Goal: Task Accomplishment & Management: Use online tool/utility

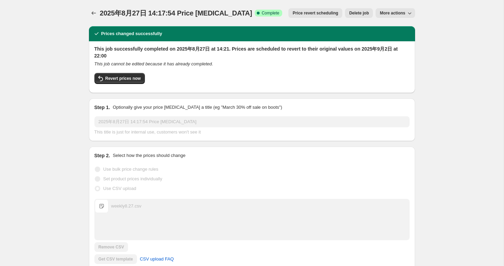
click at [89, 17] on div at bounding box center [94, 13] width 11 height 10
click at [90, 15] on button "Price change jobs" at bounding box center [94, 13] width 10 height 10
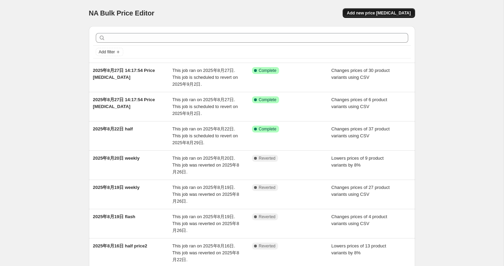
click at [395, 17] on button "Add new price [MEDICAL_DATA]" at bounding box center [379, 13] width 72 height 10
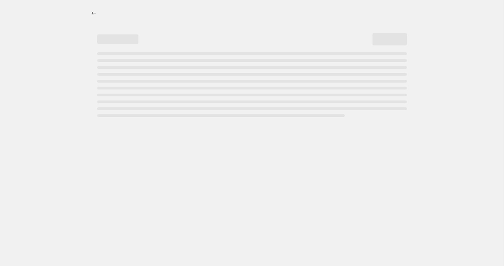
select select "percentage"
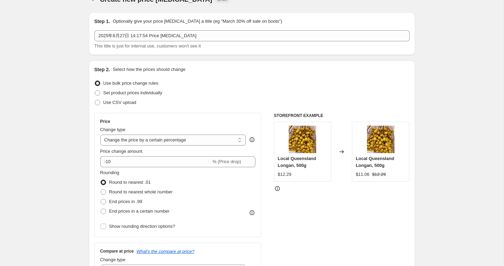
scroll to position [14, 0]
click at [133, 93] on span "Set product prices individually" at bounding box center [132, 92] width 59 height 5
click at [95, 90] on input "Set product prices individually" at bounding box center [95, 90] width 0 height 0
radio input "true"
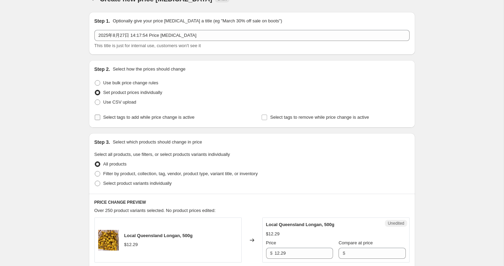
click at [161, 120] on span "Select tags to add while price change is active" at bounding box center [148, 117] width 91 height 7
click at [100, 120] on input "Select tags to add while price change is active" at bounding box center [97, 116] width 5 height 5
checkbox input "true"
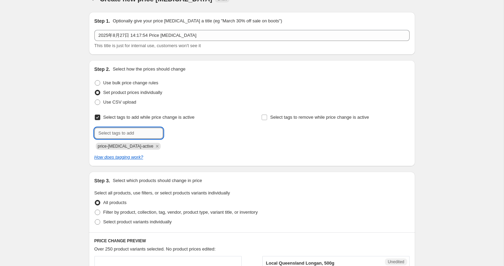
click at [144, 135] on input "text" at bounding box center [128, 132] width 69 height 11
click at [200, 136] on div at bounding box center [168, 132] width 148 height 11
click at [143, 83] on span "Use bulk price change rules" at bounding box center [130, 82] width 55 height 5
click at [95, 80] on input "Use bulk price change rules" at bounding box center [95, 80] width 0 height 0
radio input "true"
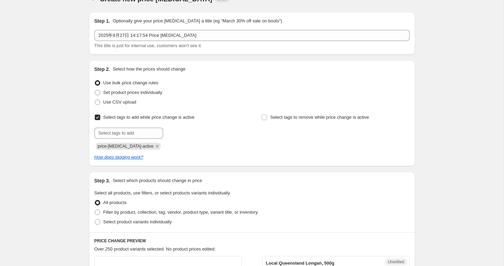
select select "percentage"
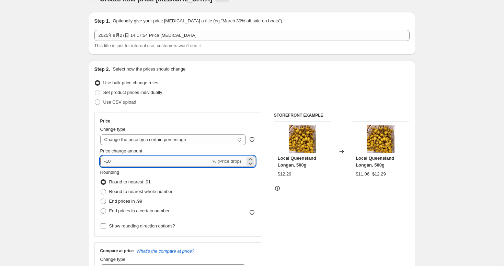
click at [158, 162] on input "-10" at bounding box center [155, 161] width 111 height 11
type input "-1"
type input "-8"
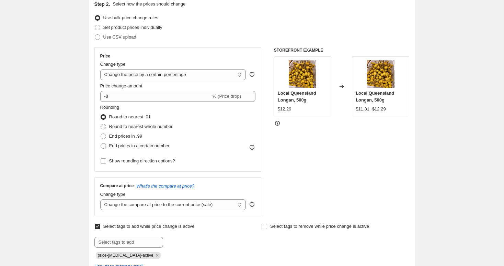
scroll to position [82, 0]
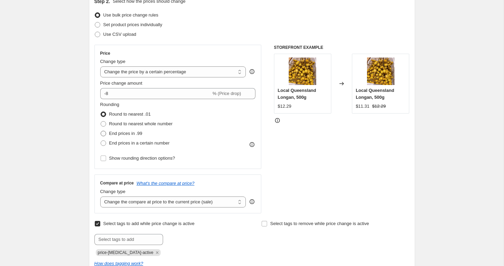
click at [136, 132] on span "End prices in .99" at bounding box center [125, 133] width 33 height 5
click at [101, 131] on input "End prices in .99" at bounding box center [101, 131] width 0 height 0
radio input "true"
click at [141, 140] on span "End prices in a certain number" at bounding box center [139, 142] width 60 height 5
click at [101, 140] on input "End prices in a certain number" at bounding box center [101, 140] width 0 height 0
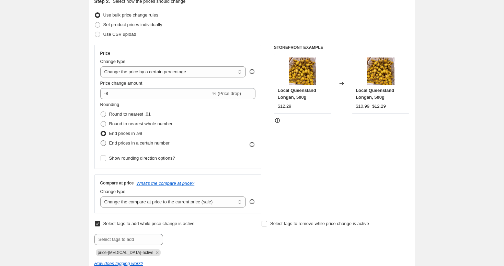
radio input "true"
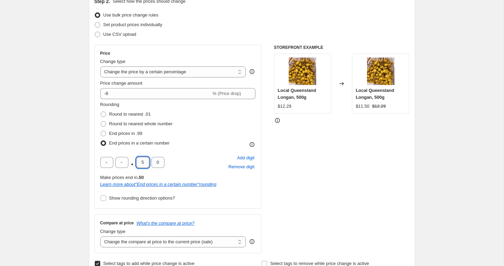
click at [145, 165] on input "5" at bounding box center [142, 162] width 13 height 11
click at [157, 166] on input "0" at bounding box center [157, 162] width 13 height 11
type input "9"
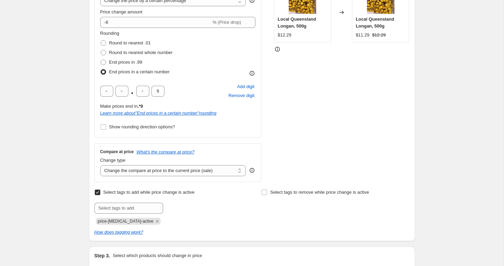
scroll to position [155, 0]
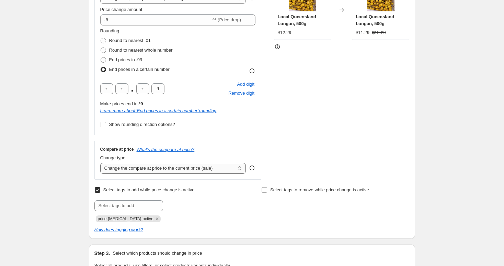
click at [130, 167] on select "Change the compare at price to the current price (sale) Change the compare at p…" at bounding box center [173, 167] width 146 height 11
select select "no_change"
click at [100, 162] on select "Change the compare at price to the current price (sale) Change the compare at p…" at bounding box center [173, 167] width 146 height 11
click at [71, 193] on div "Create new price [MEDICAL_DATA]. This page is ready Create new price [MEDICAL_D…" at bounding box center [252, 227] width 504 height 765
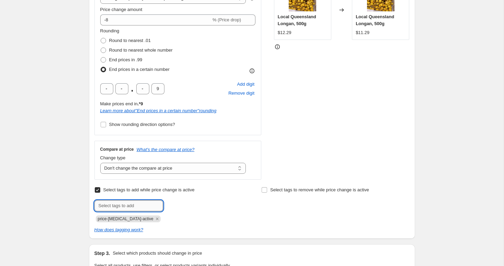
click at [121, 204] on input "text" at bounding box center [128, 205] width 69 height 11
click at [93, 216] on div "Step 2. Select how the prices should change Use bulk price change rules Set pro…" at bounding box center [252, 78] width 326 height 319
click at [156, 219] on icon "Remove price-change-job-active" at bounding box center [157, 218] width 2 height 2
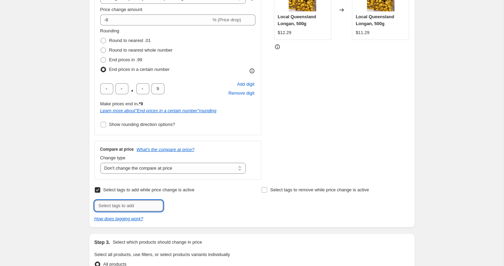
click at [135, 208] on input "text" at bounding box center [128, 205] width 69 height 11
type input "weekly-special"
click at [201, 200] on button "Add weekly-speci..." at bounding box center [188, 205] width 46 height 10
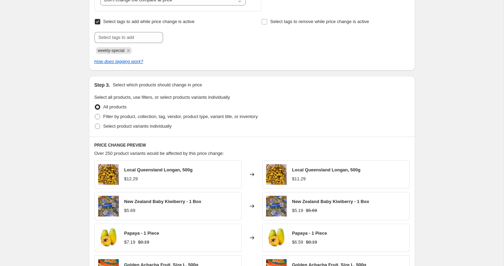
scroll to position [369, 0]
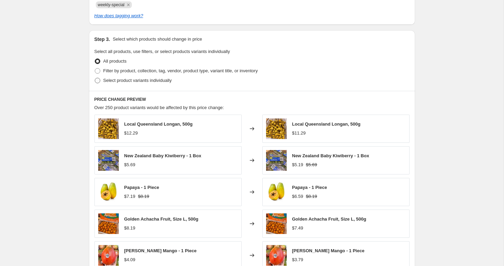
click at [129, 78] on span "Select product variants individually" at bounding box center [137, 80] width 68 height 5
click at [95, 78] on input "Select product variants individually" at bounding box center [95, 78] width 0 height 0
radio input "true"
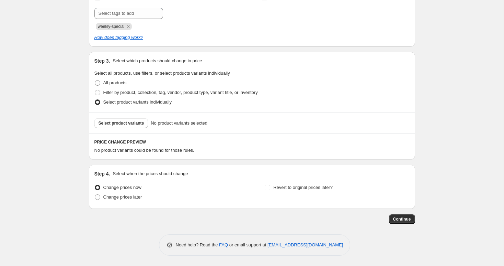
scroll to position [347, 0]
click at [141, 99] on span "Select product variants individually" at bounding box center [137, 102] width 68 height 7
click at [95, 99] on input "Select product variants individually" at bounding box center [95, 99] width 0 height 0
click at [135, 119] on button "Select product variants" at bounding box center [121, 123] width 54 height 10
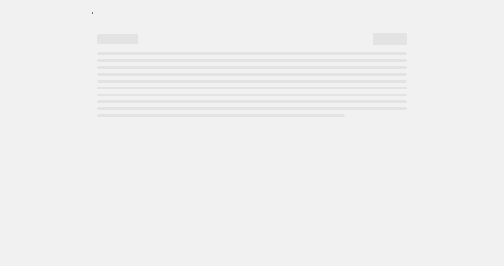
select select "percentage"
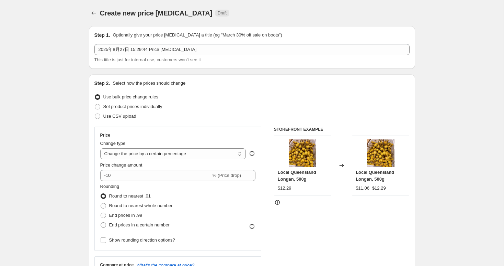
scroll to position [21, 0]
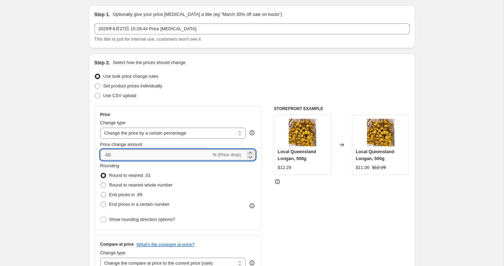
click at [149, 151] on input "-10" at bounding box center [155, 154] width 111 height 11
type input "-1"
type input "-8"
click at [134, 208] on label "End prices in a certain number" at bounding box center [134, 204] width 69 height 10
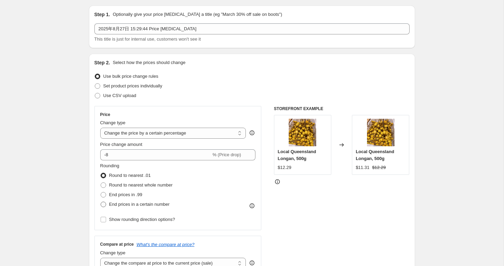
click at [101, 202] on input "End prices in a certain number" at bounding box center [101, 201] width 0 height 0
radio input "true"
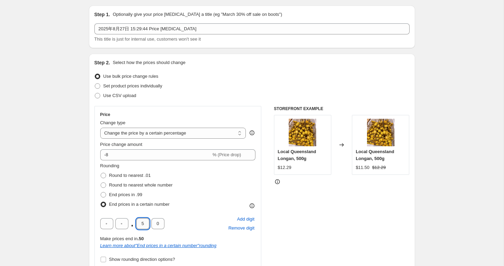
click at [146, 226] on input "5" at bounding box center [142, 223] width 13 height 11
type input "0"
click at [160, 224] on input "0" at bounding box center [157, 223] width 13 height 11
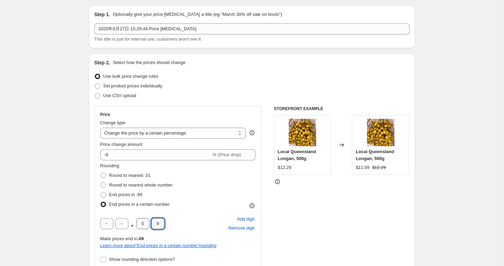
type input "9"
click at [142, 225] on input "0" at bounding box center [142, 223] width 13 height 11
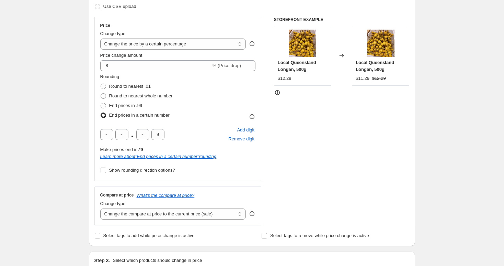
scroll to position [135, 0]
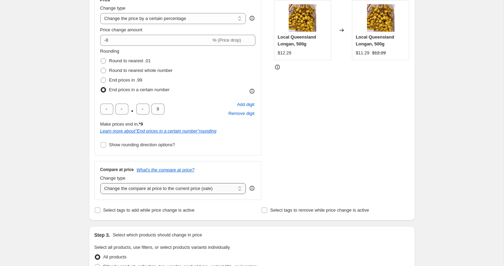
click at [159, 188] on select "Change the compare at price to the current price (sale) Change the compare at p…" at bounding box center [173, 188] width 146 height 11
select select "no_change"
click at [100, 183] on select "Change the compare at price to the current price (sale) Change the compare at p…" at bounding box center [173, 188] width 146 height 11
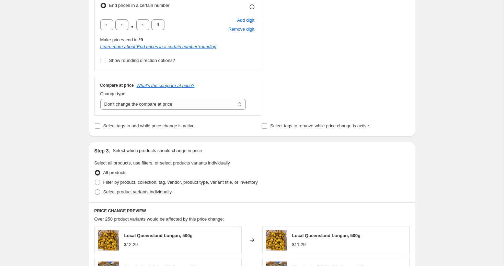
scroll to position [315, 0]
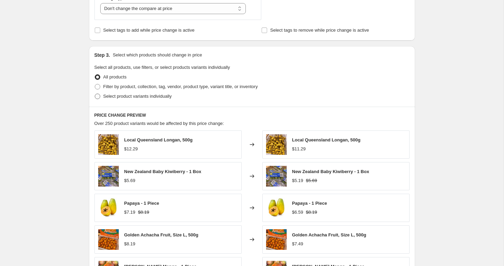
click at [160, 96] on span "Select product variants individually" at bounding box center [137, 95] width 68 height 5
click at [95, 94] on input "Select product variants individually" at bounding box center [95, 93] width 0 height 0
radio input "true"
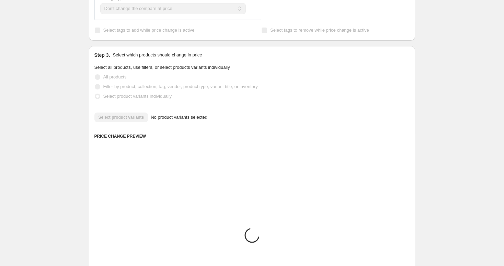
click at [141, 113] on div "Select product variants No product variants selected" at bounding box center [251, 117] width 315 height 10
click at [136, 116] on div "Select product variants No product variants selected" at bounding box center [251, 117] width 315 height 10
click at [234, 120] on div "Select product variants No product variants selected" at bounding box center [251, 117] width 315 height 10
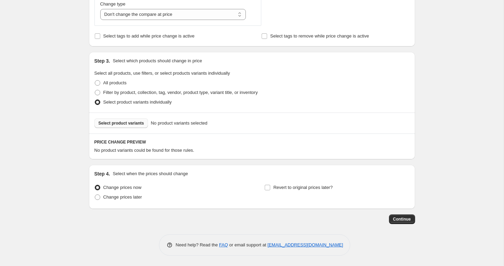
click at [140, 122] on span "Select product variants" at bounding box center [122, 122] width 46 height 5
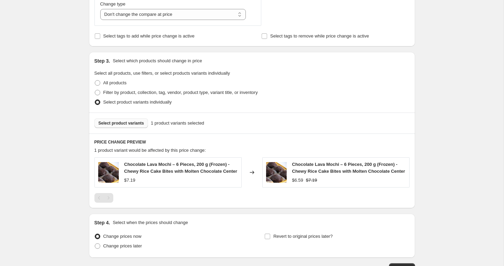
click at [122, 122] on span "Select product variants" at bounding box center [122, 122] width 46 height 5
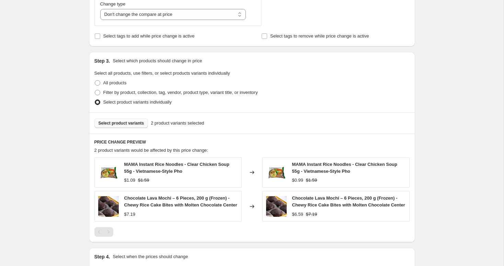
click at [114, 117] on div "Select product variants 2 product variants selected" at bounding box center [252, 122] width 326 height 21
click at [122, 121] on span "Select product variants" at bounding box center [122, 122] width 46 height 5
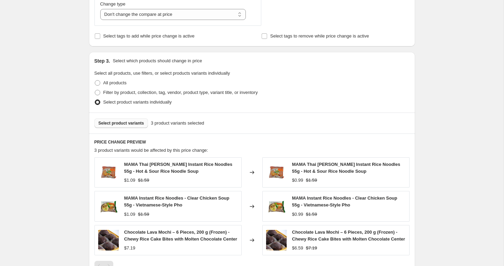
click at [118, 122] on span "Select product variants" at bounding box center [122, 122] width 46 height 5
click at [121, 128] on div "Select product variants 4 product variants selected" at bounding box center [252, 122] width 326 height 21
click at [123, 125] on button "Select product variants" at bounding box center [121, 123] width 54 height 10
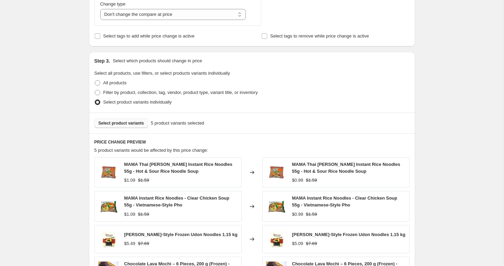
click at [130, 125] on span "Select product variants" at bounding box center [122, 122] width 46 height 5
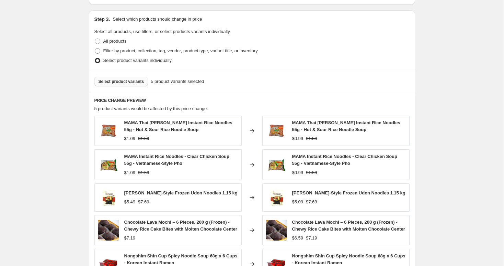
scroll to position [332, 0]
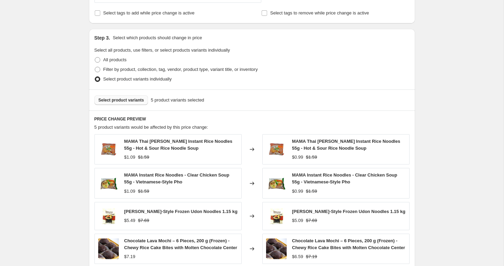
click at [141, 101] on span "Select product variants" at bounding box center [122, 99] width 46 height 5
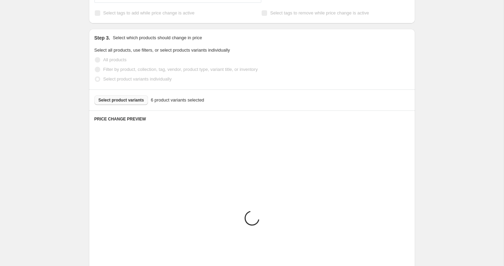
click at [460, 153] on div "Create new price change job. This page is ready Create new price change job Dra…" at bounding box center [252, 41] width 504 height 747
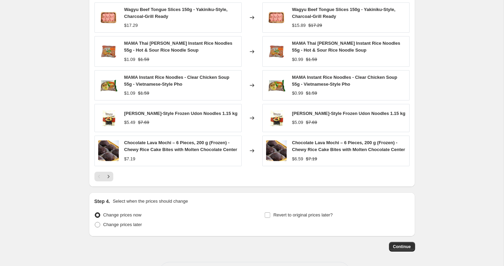
scroll to position [497, 0]
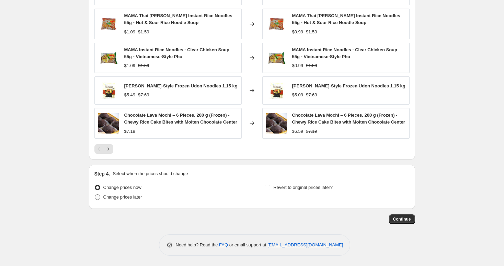
click at [110, 198] on span "Change prices later" at bounding box center [122, 196] width 39 height 5
click at [95, 194] on input "Change prices later" at bounding box center [95, 194] width 0 height 0
radio input "true"
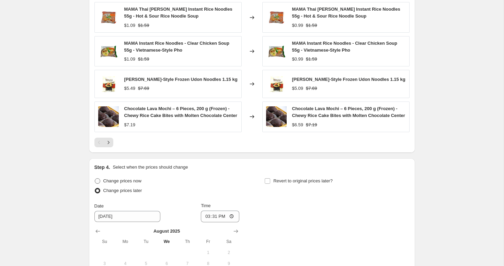
click at [125, 183] on span "Change prices now" at bounding box center [122, 180] width 38 height 5
click at [95, 178] on input "Change prices now" at bounding box center [95, 178] width 0 height 0
radio input "true"
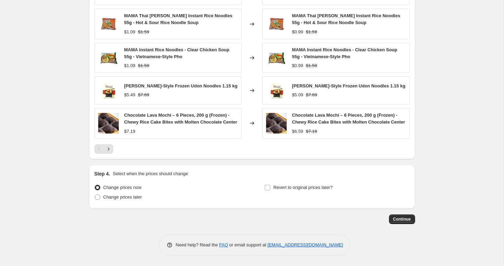
click at [316, 170] on div "Step 4. Select when the prices should change" at bounding box center [251, 173] width 315 height 7
click at [305, 207] on div "Step 4. Select when the prices should change Change prices now Change prices la…" at bounding box center [252, 187] width 326 height 44
click at [295, 184] on span "Revert to original prices later?" at bounding box center [302, 187] width 59 height 7
click at [270, 184] on input "Revert to original prices later?" at bounding box center [267, 186] width 5 height 5
checkbox input "true"
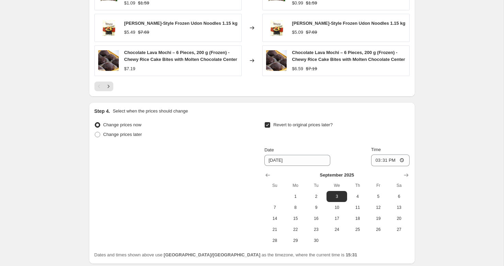
scroll to position [615, 0]
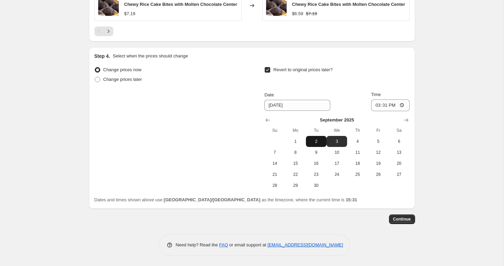
click at [320, 138] on button "2" at bounding box center [316, 141] width 21 height 11
type input "[DATE]"
click at [384, 108] on input "15:31" at bounding box center [390, 105] width 38 height 12
type input "22:00"
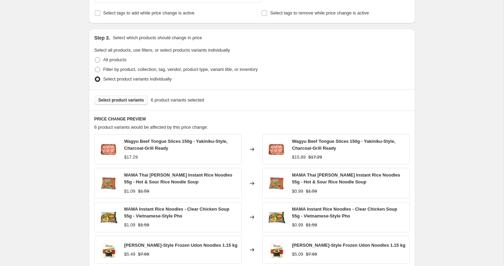
scroll to position [258, 0]
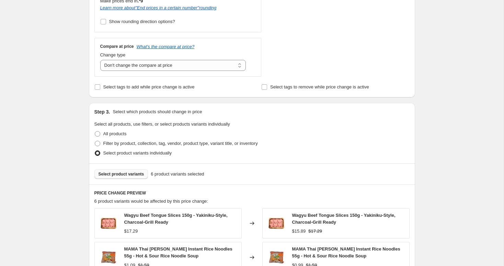
click at [110, 89] on span "Select tags to add while price change is active" at bounding box center [148, 86] width 91 height 5
click at [100, 89] on input "Select tags to add while price change is active" at bounding box center [97, 86] width 5 height 5
checkbox input "true"
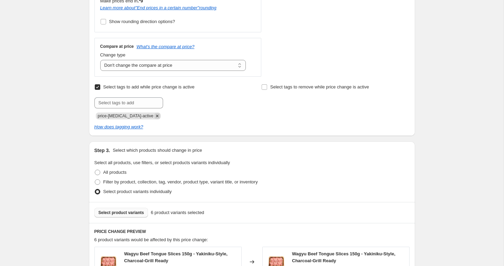
click at [154, 115] on icon "Remove price-change-job-active" at bounding box center [157, 116] width 6 height 6
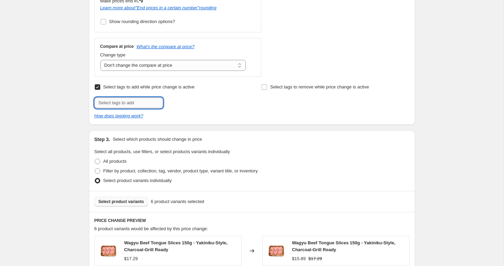
click at [149, 99] on input "text" at bounding box center [128, 102] width 69 height 11
type input "weekly-special"
click at [192, 100] on span "weekly-speci..." at bounding box center [192, 102] width 29 height 5
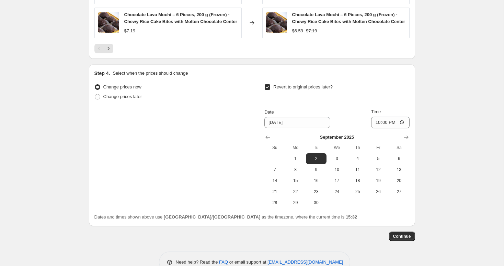
scroll to position [653, 0]
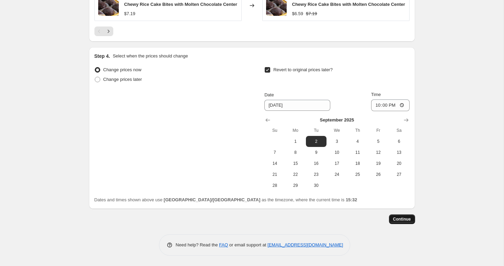
click at [405, 216] on button "Continue" at bounding box center [402, 219] width 26 height 10
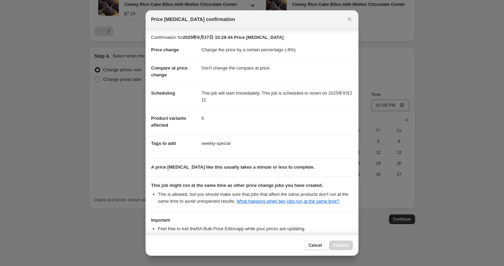
scroll to position [56, 0]
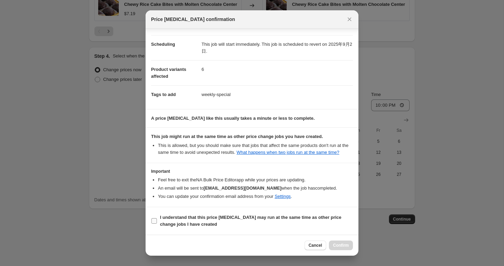
click at [275, 223] on span "I understand that this price change job may run at the same time as other price…" at bounding box center [256, 221] width 193 height 14
click at [157, 223] on input "I understand that this price change job may run at the same time as other price…" at bounding box center [153, 220] width 5 height 5
checkbox input "true"
click at [340, 244] on span "Confirm" at bounding box center [341, 244] width 16 height 5
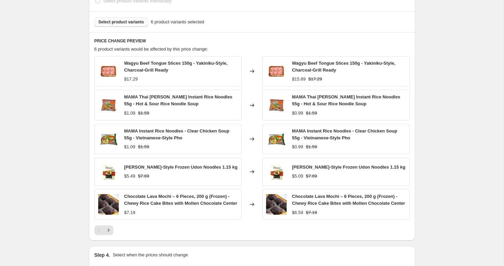
scroll to position [498, 0]
